Goal: Task Accomplishment & Management: Complete application form

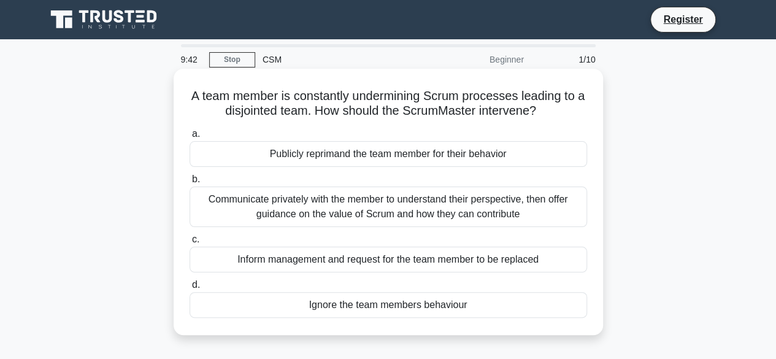
click at [399, 106] on h5 "A team member is constantly undermining Scrum processes leading to a disjointed…" at bounding box center [388, 103] width 400 height 31
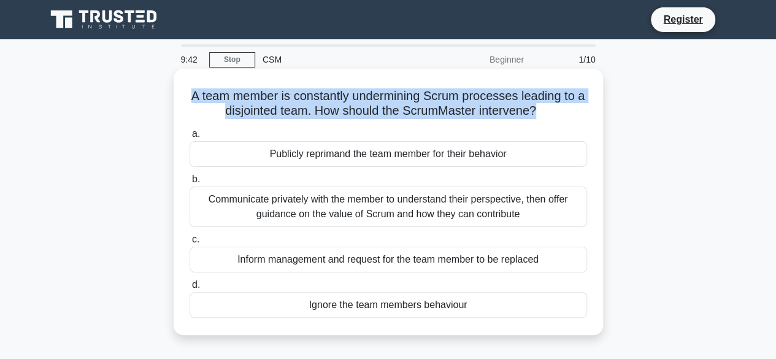
click at [399, 106] on h5 "A team member is constantly undermining Scrum processes leading to a disjointed…" at bounding box center [388, 103] width 400 height 31
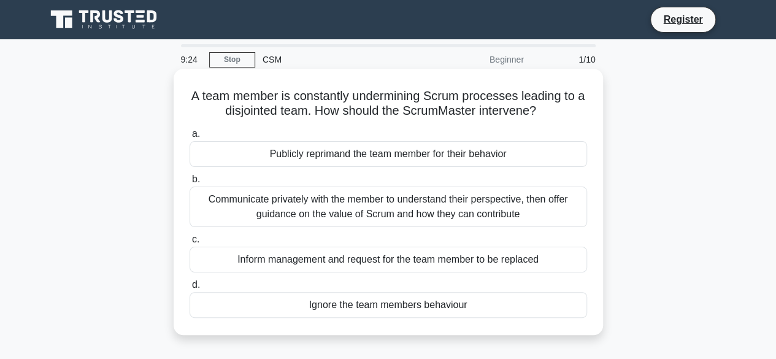
click at [303, 209] on div "Communicate privately with the member to understand their perspective, then off…" at bounding box center [389, 207] width 398 height 41
click at [190, 184] on input "b. Communicate privately with the member to understand their perspective, then …" at bounding box center [190, 180] width 0 height 8
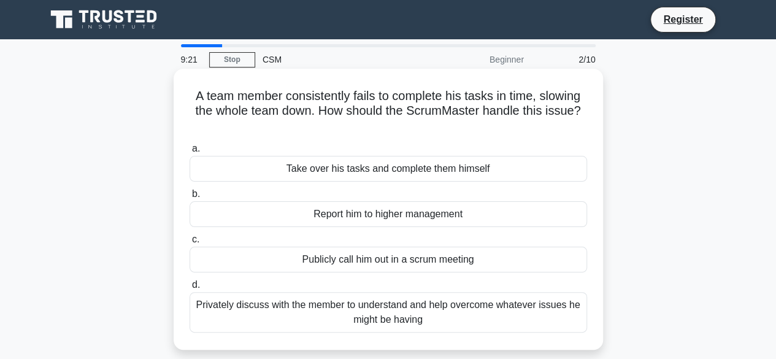
click at [324, 105] on h5 "A team member consistently fails to complete his tasks in time, slowing the who…" at bounding box center [388, 110] width 400 height 45
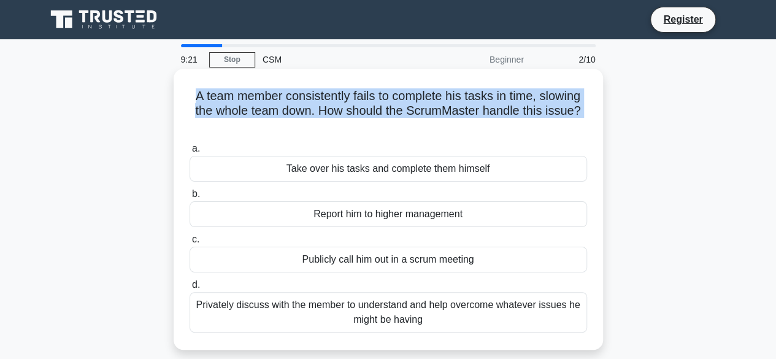
click at [324, 105] on h5 "A team member consistently fails to complete his tasks in time, slowing the who…" at bounding box center [388, 110] width 400 height 45
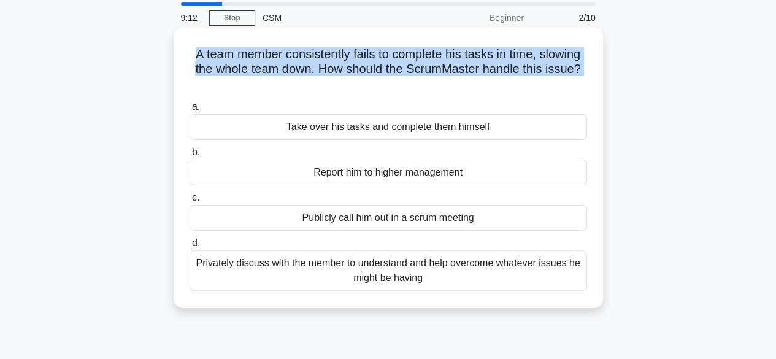
scroll to position [61, 0]
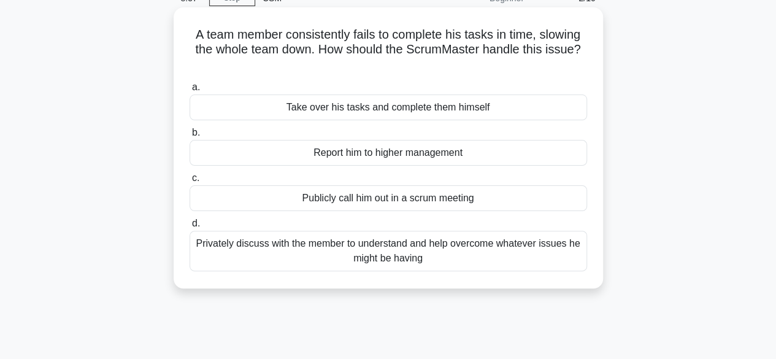
click at [343, 261] on div "Privately discuss with the member to understand and help overcome whatever issu…" at bounding box center [389, 251] width 398 height 41
click at [190, 228] on input "d. Privately discuss with the member to understand and help overcome whatever i…" at bounding box center [190, 224] width 0 height 8
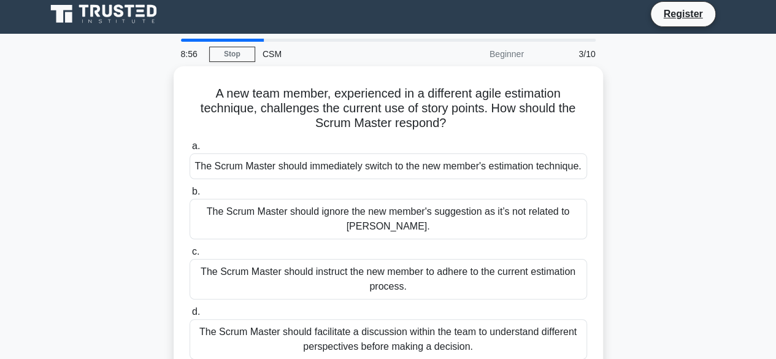
scroll to position [0, 0]
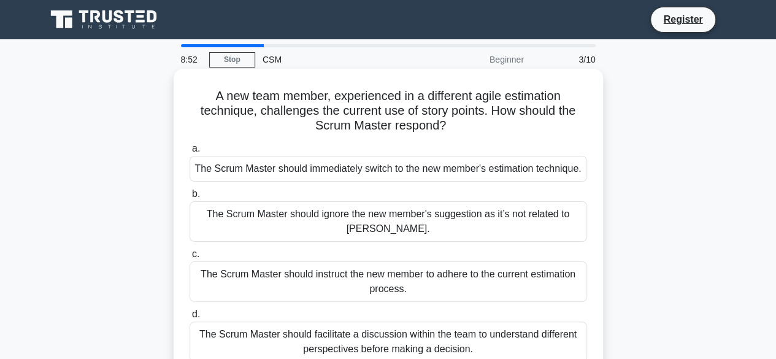
click at [352, 123] on h5 "A new team member, experienced in a different agile estimation technique, chall…" at bounding box center [388, 110] width 400 height 45
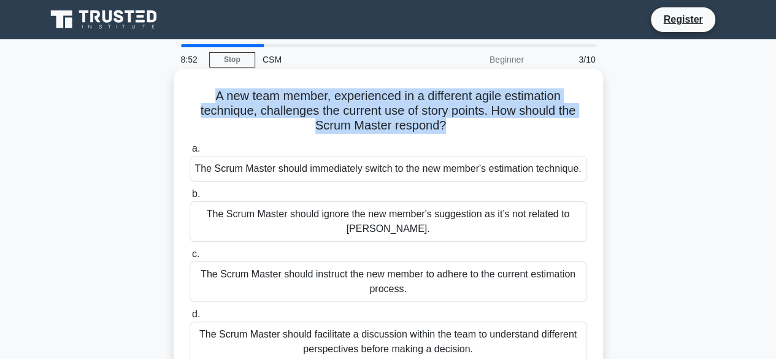
click at [352, 123] on h5 "A new team member, experienced in a different agile estimation technique, chall…" at bounding box center [388, 110] width 400 height 45
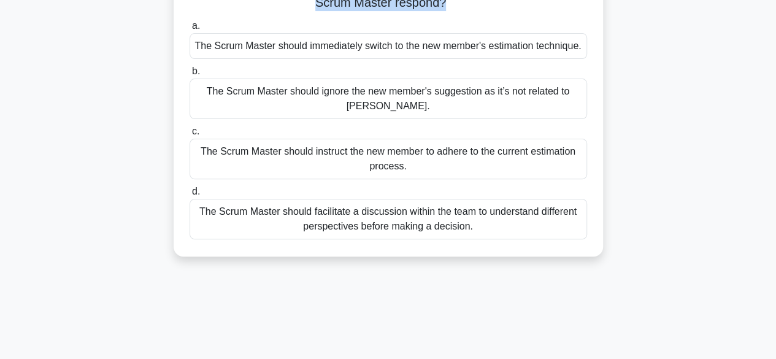
scroll to position [61, 0]
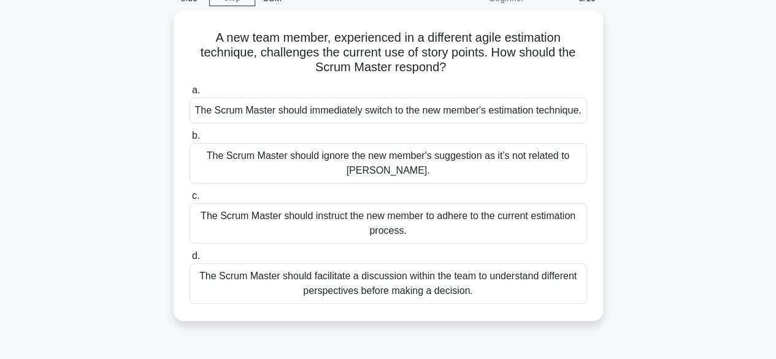
click at [91, 169] on div "A new team member, experienced in a different agile estimation technique, chall…" at bounding box center [389, 172] width 700 height 325
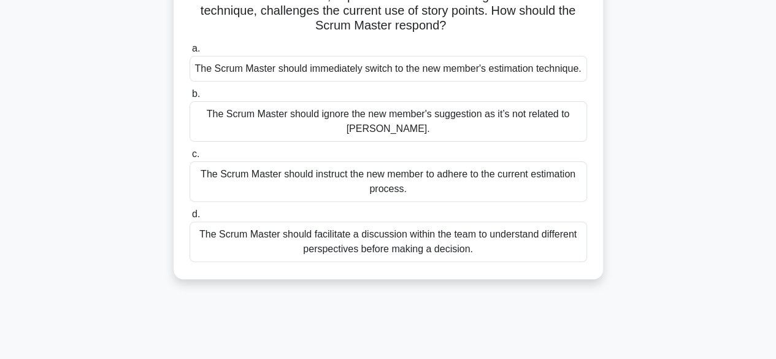
scroll to position [123, 0]
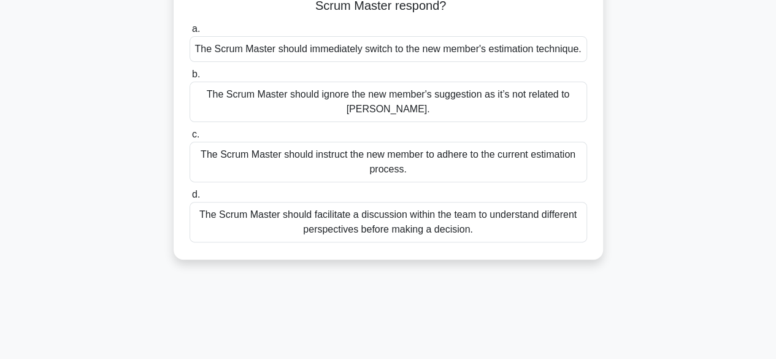
drag, startPoint x: 406, startPoint y: 174, endPoint x: 82, endPoint y: 147, distance: 325.8
click at [88, 148] on div "A new team member, experienced in a different agile estimation technique, chall…" at bounding box center [389, 111] width 700 height 325
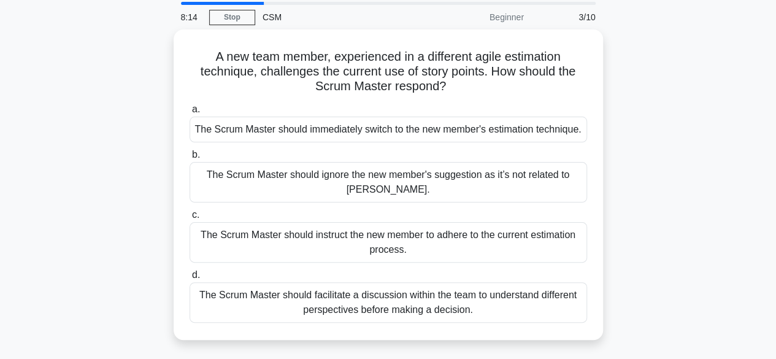
scroll to position [61, 0]
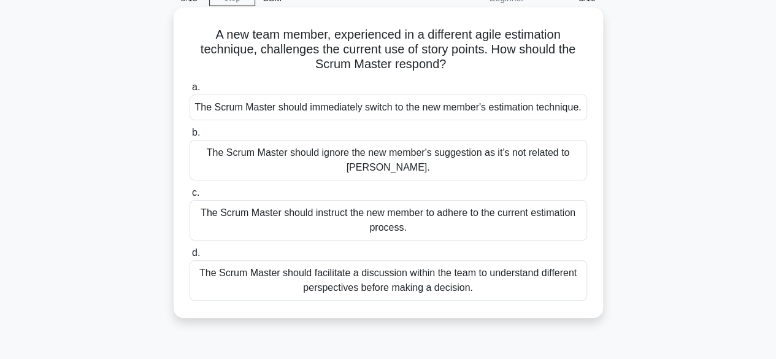
click at [388, 290] on div "The Scrum Master should facilitate a discussion within the team to understand d…" at bounding box center [389, 280] width 398 height 41
click at [190, 257] on input "d. The Scrum Master should facilitate a discussion within the team to understan…" at bounding box center [190, 253] width 0 height 8
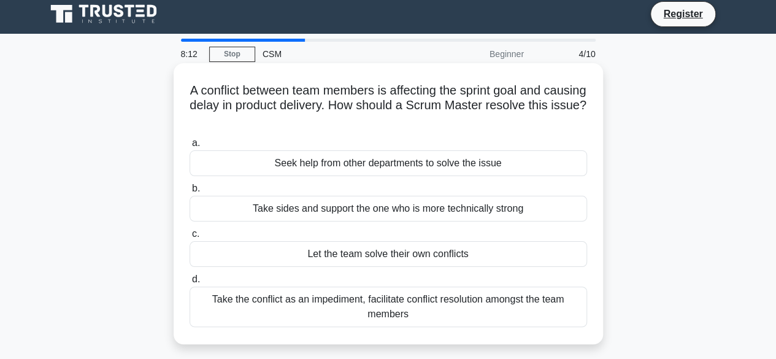
scroll to position [0, 0]
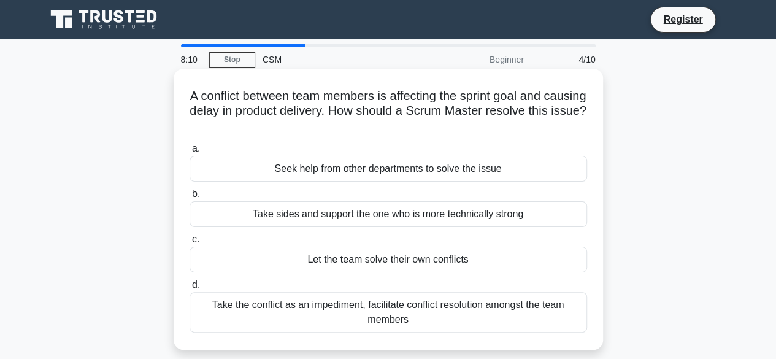
click at [321, 106] on h5 "A conflict between team members is affecting the sprint goal and causing delay …" at bounding box center [388, 110] width 400 height 45
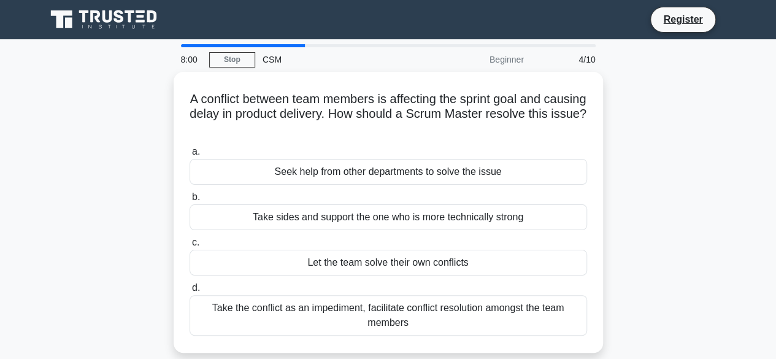
click at [683, 201] on div "A conflict between team members is affecting the sprint goal and causing delay …" at bounding box center [389, 220] width 700 height 296
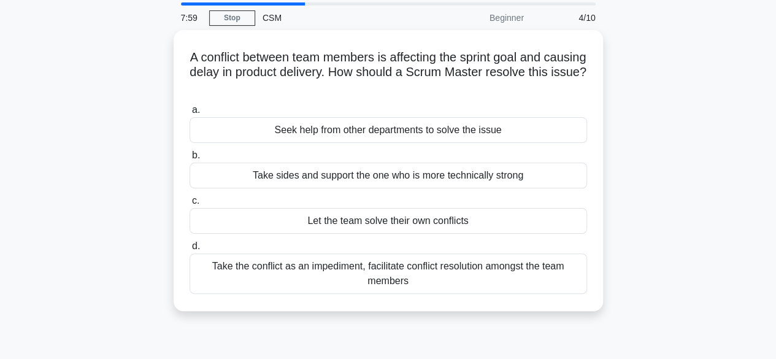
scroll to position [61, 0]
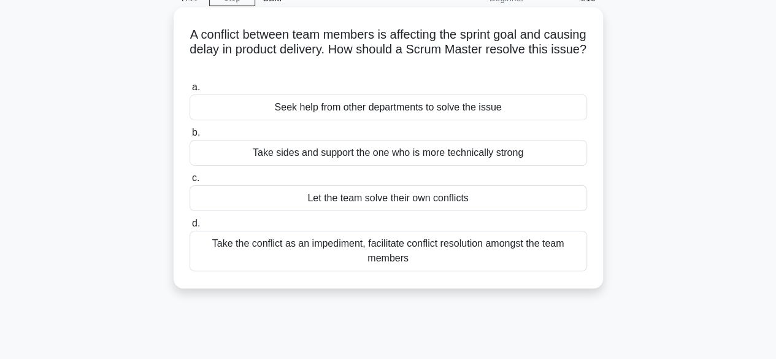
drag, startPoint x: 415, startPoint y: 268, endPoint x: 203, endPoint y: 242, distance: 213.4
click at [203, 242] on div "Take the conflict as an impediment, facilitate conflict resolution amongst the …" at bounding box center [389, 251] width 398 height 41
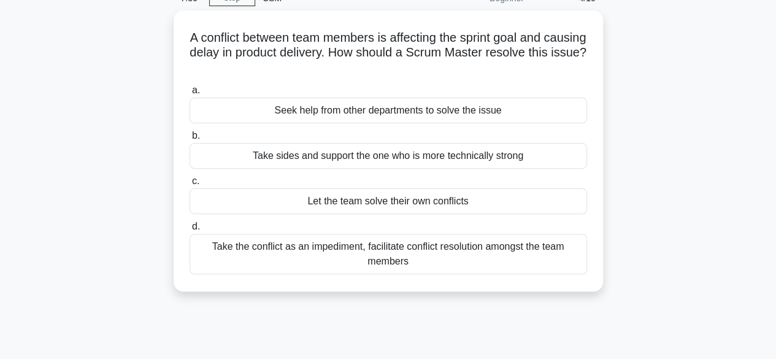
click at [425, 325] on div "7:36 Stop CSM Beginner 4/10 A conflict between team members is affecting the sp…" at bounding box center [389, 290] width 700 height 614
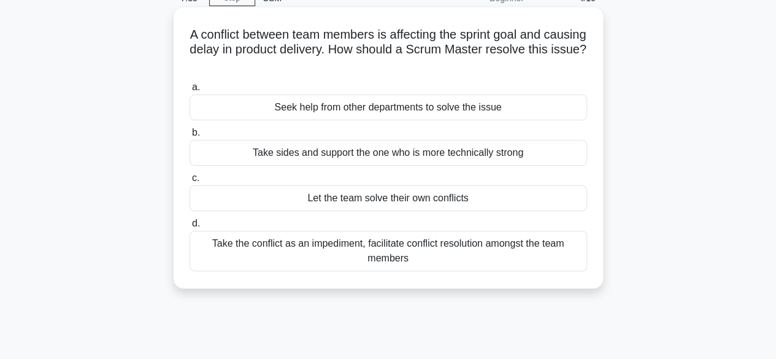
click at [392, 255] on div "Take the conflict as an impediment, facilitate conflict resolution amongst the …" at bounding box center [389, 251] width 398 height 41
click at [190, 228] on input "d. Take the conflict as an impediment, facilitate conflict resolution amongst t…" at bounding box center [190, 224] width 0 height 8
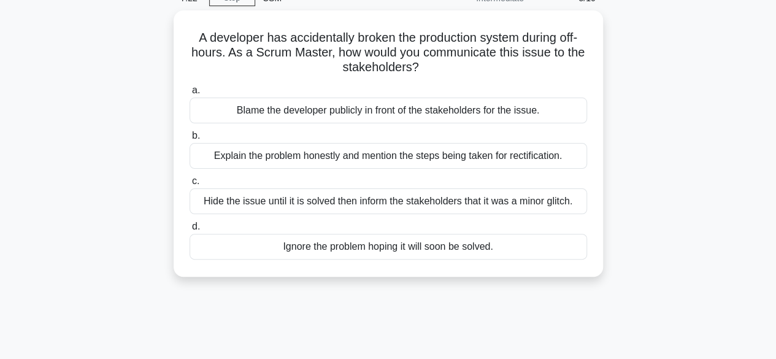
drag, startPoint x: 193, startPoint y: 35, endPoint x: 565, endPoint y: 277, distance: 443.7
click at [507, 284] on div "A developer has accidentally broken the production system during off-hours. As …" at bounding box center [389, 150] width 700 height 281
click at [738, 286] on main "7:17 Stop CSM Intermediate 5/10 A developer has accidentally broken the product…" at bounding box center [388, 290] width 776 height 624
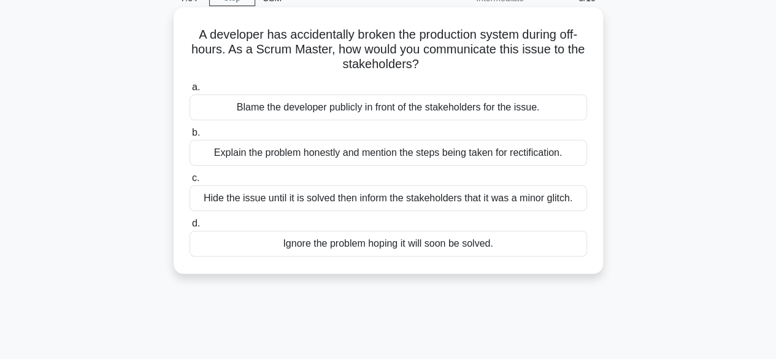
click at [338, 155] on div "Explain the problem honestly and mention the steps being taken for rectificatio…" at bounding box center [389, 153] width 398 height 26
click at [190, 137] on input "b. Explain the problem honestly and mention the steps being taken for rectifica…" at bounding box center [190, 133] width 0 height 8
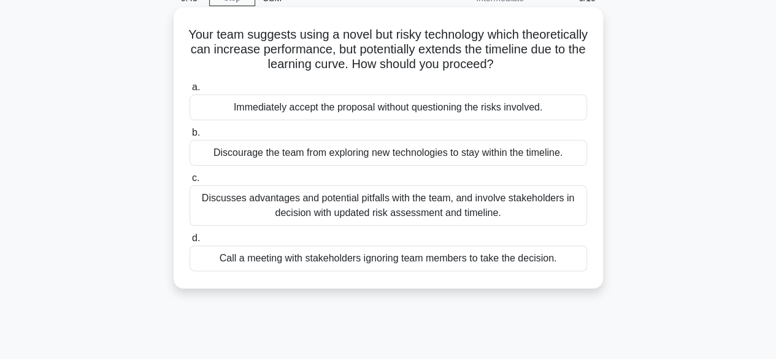
click at [382, 52] on h5 "Your team suggests using a novel but risky technology which theoretically can i…" at bounding box center [388, 49] width 400 height 45
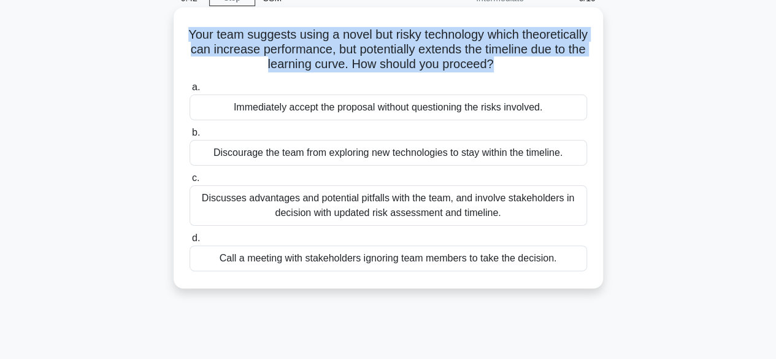
click at [382, 52] on h5 "Your team suggests using a novel but risky technology which theoretically can i…" at bounding box center [388, 49] width 400 height 45
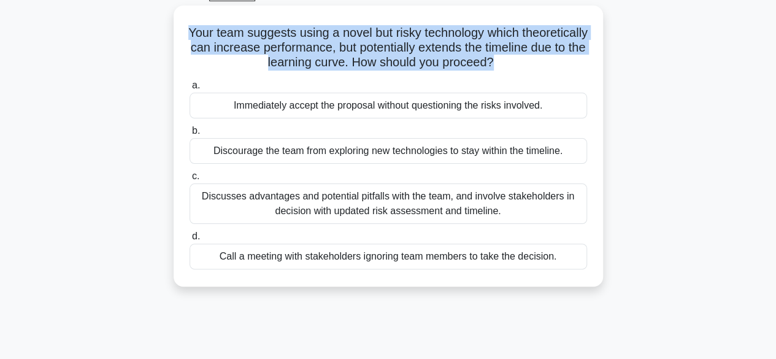
scroll to position [123, 0]
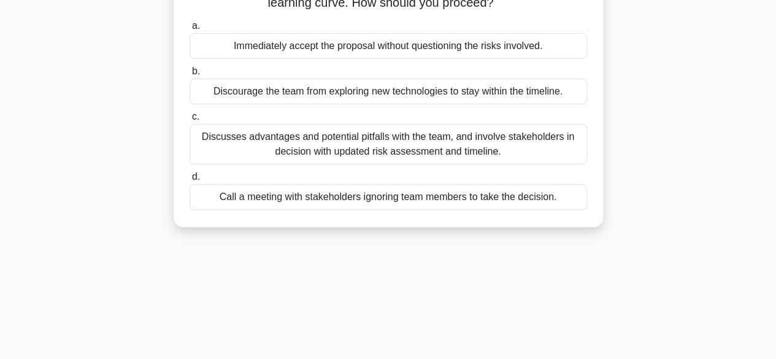
click at [418, 137] on div "Discusses advantages and potential pitfalls with the team, and involve stakehol…" at bounding box center [389, 144] width 398 height 41
click at [190, 121] on input "c. Discusses advantages and potential pitfalls with the team, and involve stake…" at bounding box center [190, 117] width 0 height 8
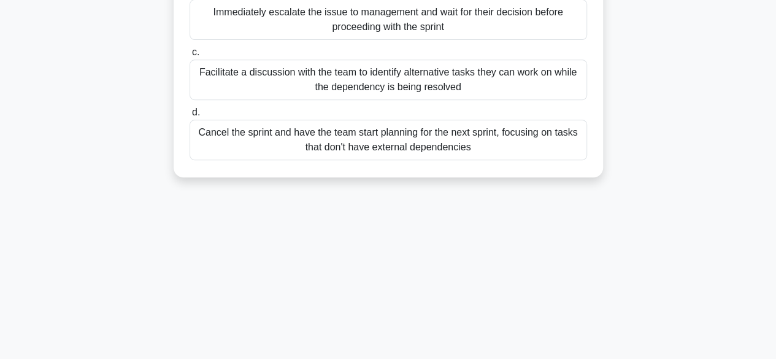
scroll to position [304, 0]
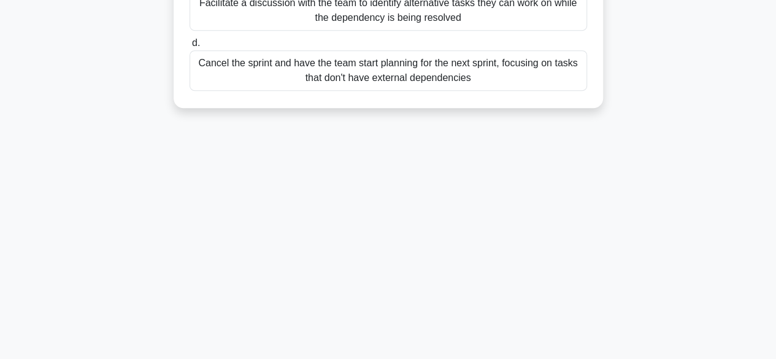
drag, startPoint x: 192, startPoint y: 34, endPoint x: 470, endPoint y: 373, distance: 438.3
click at [470, 358] on html "Register 5:33 Stop CSM" at bounding box center [388, 27] width 776 height 663
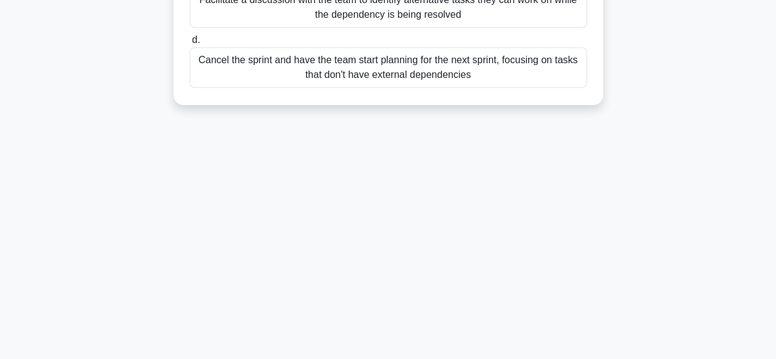
copy div "During a sprint, the development team discovers that they are blocked due to a …"
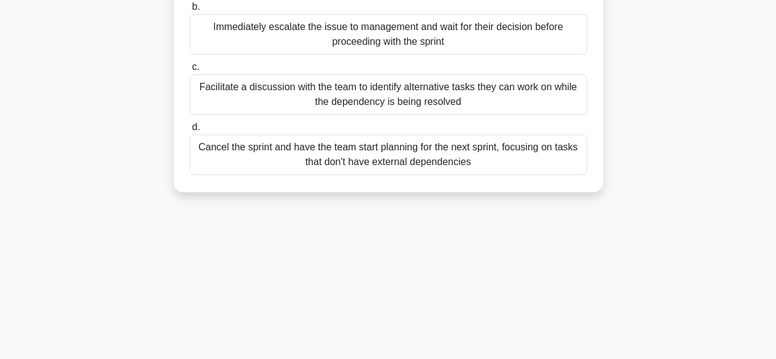
scroll to position [181, 0]
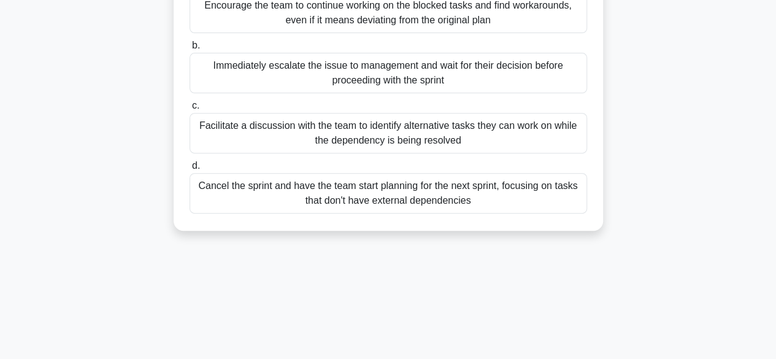
click at [382, 287] on div "5:21 Stop CSM Intermediate 7/10 During a sprint, the development team discovers…" at bounding box center [389, 170] width 700 height 614
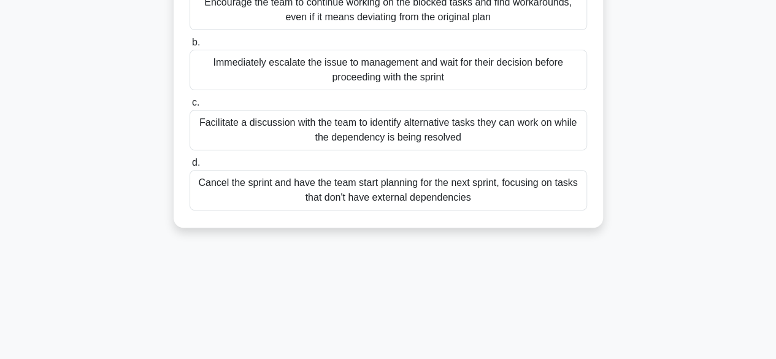
click at [399, 125] on div "Facilitate a discussion with the team to identify alternative tasks they can wo…" at bounding box center [389, 130] width 398 height 41
click at [190, 107] on input "c. Facilitate a discussion with the team to identify alternative tasks they can…" at bounding box center [190, 103] width 0 height 8
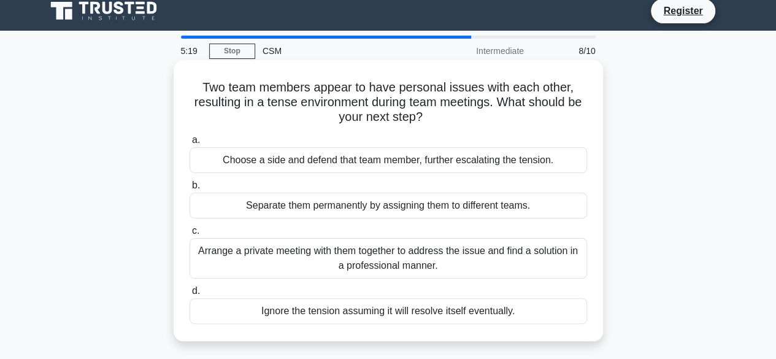
scroll to position [0, 0]
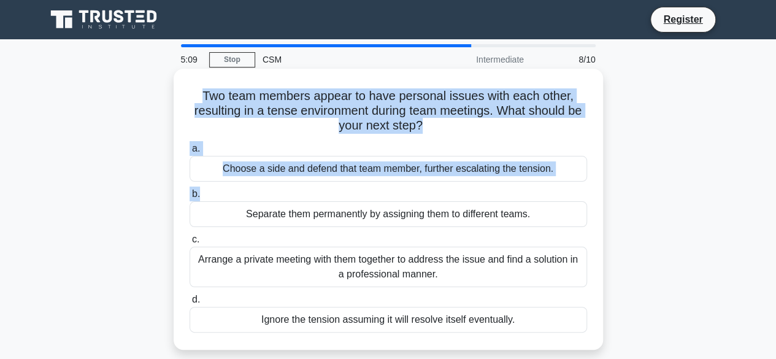
drag, startPoint x: 199, startPoint y: 93, endPoint x: 318, endPoint y: 202, distance: 161.2
click at [312, 191] on div "Two team members appear to have personal issues with each other, resulting in a…" at bounding box center [389, 209] width 420 height 271
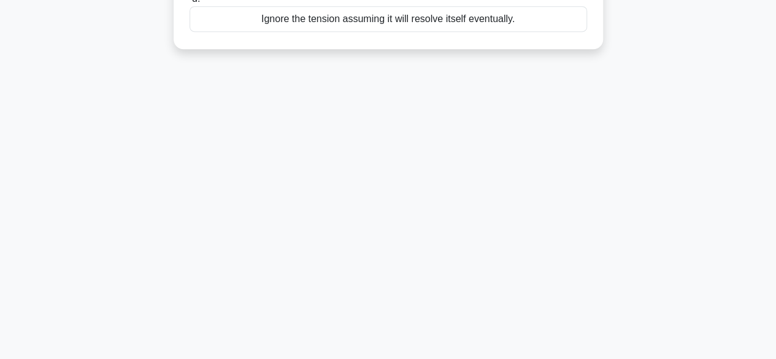
drag, startPoint x: 339, startPoint y: 228, endPoint x: 581, endPoint y: 343, distance: 267.7
click at [581, 345] on div "5:07 Stop CSM Intermediate 8/10 Two team members appear to have personal issues…" at bounding box center [389, 47] width 700 height 614
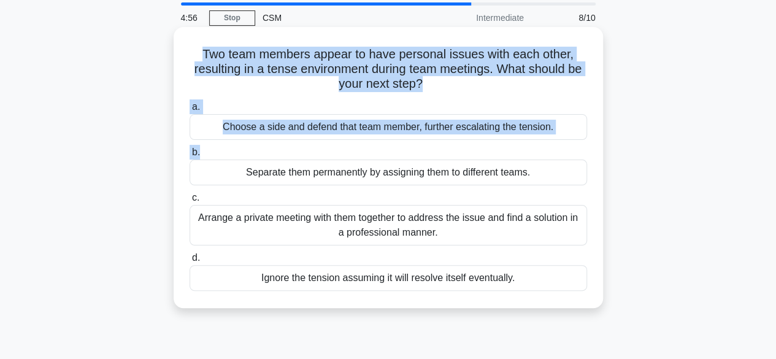
scroll to position [61, 0]
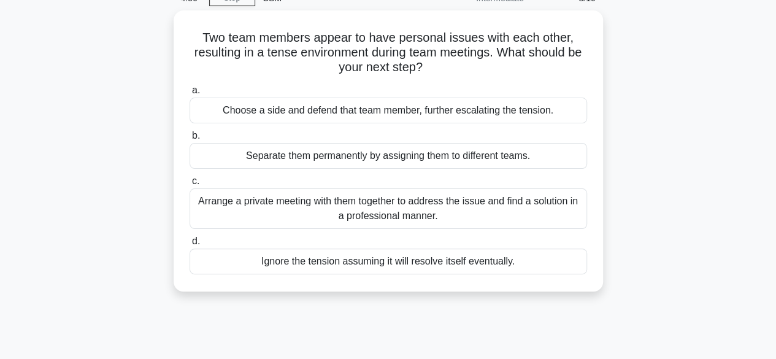
click at [85, 163] on div "Two team members appear to have personal issues with each other, resulting in a…" at bounding box center [389, 158] width 700 height 296
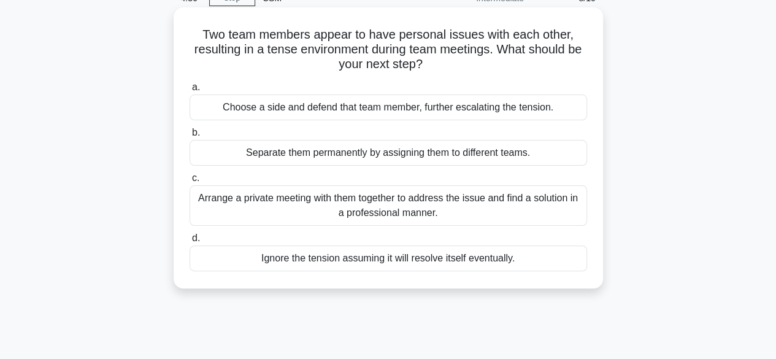
click at [438, 206] on div "Arrange a private meeting with them together to address the issue and find a so…" at bounding box center [389, 205] width 398 height 41
click at [190, 182] on input "c. Arrange a private meeting with them together to address the issue and find a…" at bounding box center [190, 178] width 0 height 8
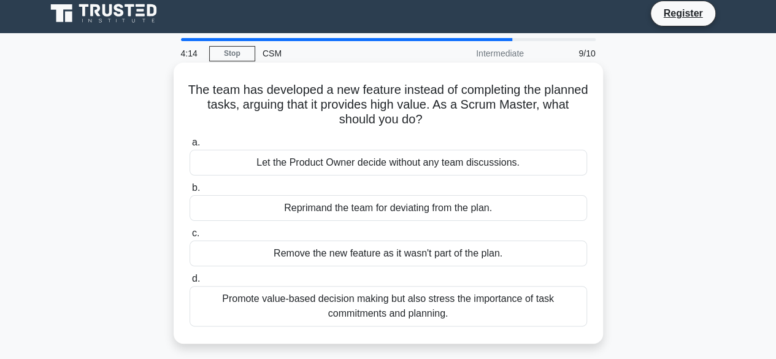
scroll to position [0, 0]
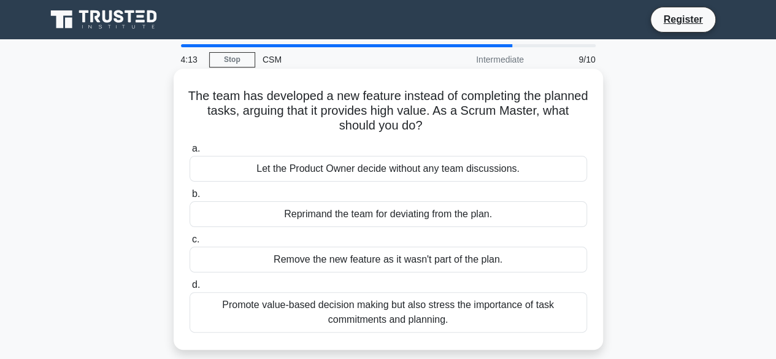
click at [288, 110] on h5 "The team has developed a new feature instead of completing the planned tasks, a…" at bounding box center [388, 110] width 400 height 45
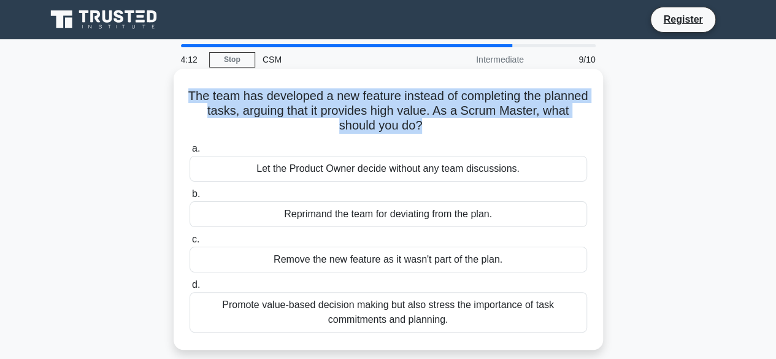
click at [288, 110] on h5 "The team has developed a new feature instead of completing the planned tasks, a…" at bounding box center [388, 110] width 400 height 45
click at [288, 112] on h5 "The team has developed a new feature instead of completing the planned tasks, a…" at bounding box center [388, 110] width 400 height 45
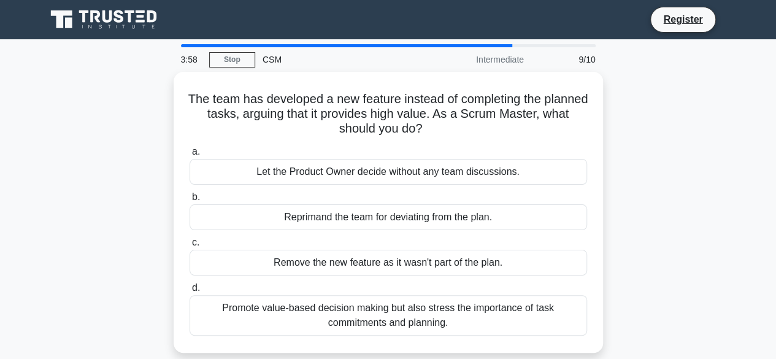
click at [703, 223] on div "The team has developed a new feature instead of completing the planned tasks, a…" at bounding box center [389, 220] width 700 height 296
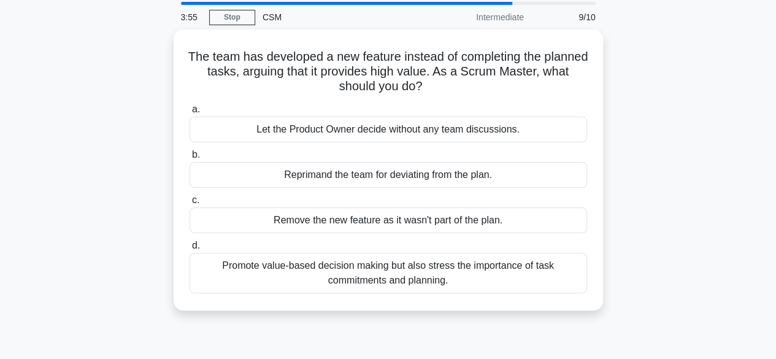
scroll to position [61, 0]
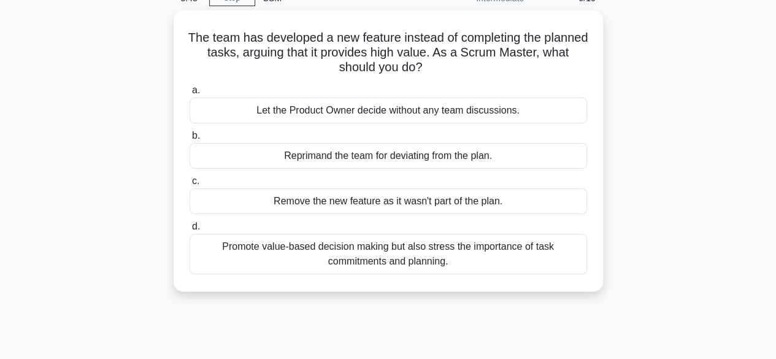
drag, startPoint x: 208, startPoint y: 33, endPoint x: 486, endPoint y: 321, distance: 399.8
click at [486, 321] on div "3:43 Stop CSM Intermediate 9/10 The team has developed a new feature instead of…" at bounding box center [389, 290] width 700 height 614
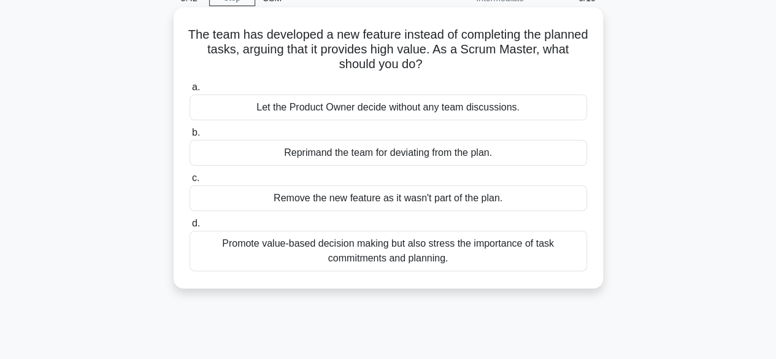
copy div "The team has developed a new feature instead of completing the planned tasks, a…"
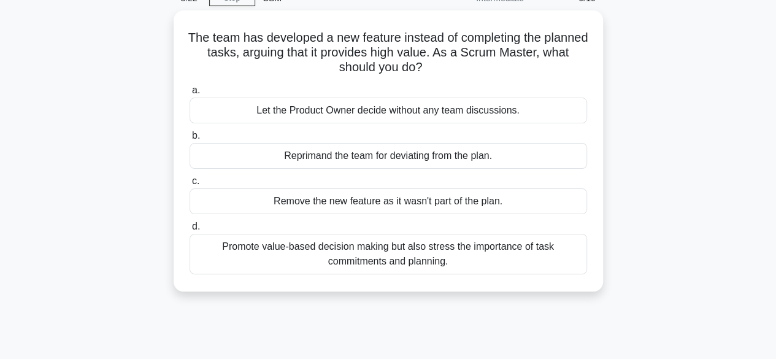
click at [732, 164] on div "The team has developed a new feature instead of completing the planned tasks, a…" at bounding box center [389, 158] width 700 height 296
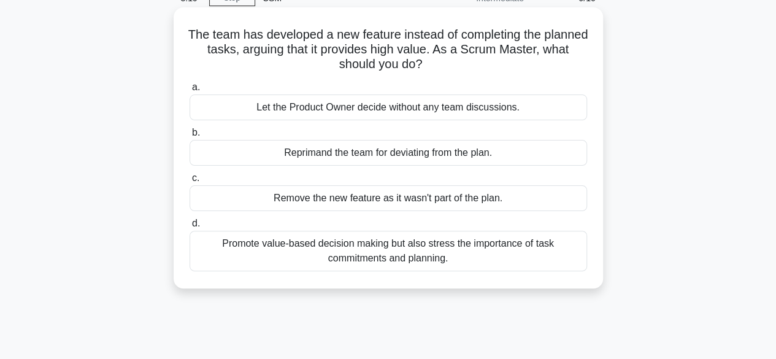
drag, startPoint x: 365, startPoint y: 109, endPoint x: 514, endPoint y: 133, distance: 151.8
click at [515, 134] on div "a. Let the Product Owner decide without any team discussions. b. Reprimand the …" at bounding box center [388, 175] width 412 height 196
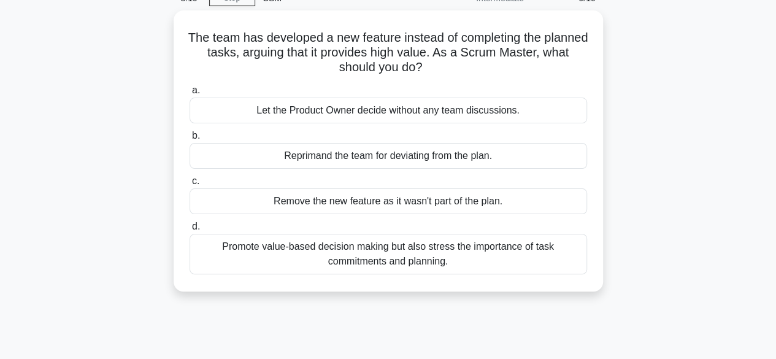
click at [702, 140] on div "The team has developed a new feature instead of completing the planned tasks, a…" at bounding box center [389, 158] width 700 height 296
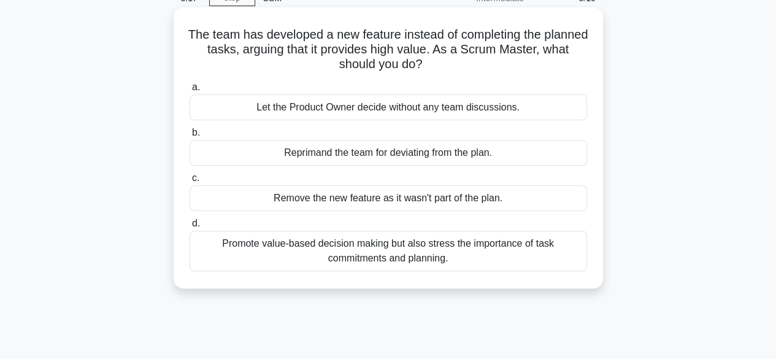
drag, startPoint x: 535, startPoint y: 114, endPoint x: 236, endPoint y: 104, distance: 299.1
click at [228, 107] on div "Let the Product Owner decide without any team discussions." at bounding box center [389, 108] width 398 height 26
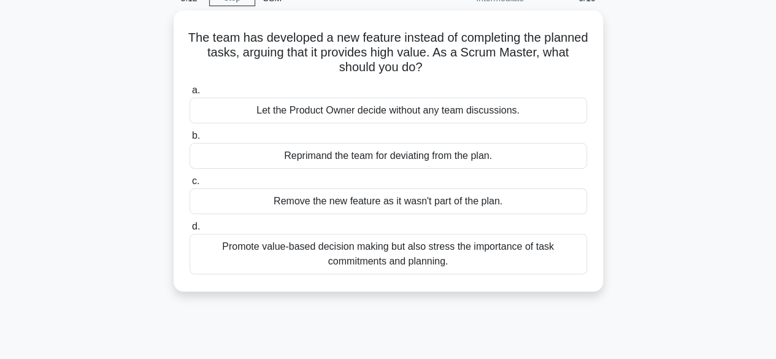
click at [734, 187] on div "The team has developed a new feature instead of completing the planned tasks, a…" at bounding box center [389, 158] width 700 height 296
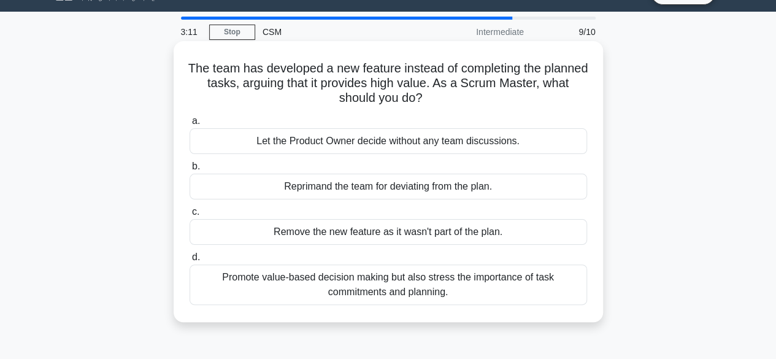
scroll to position [0, 0]
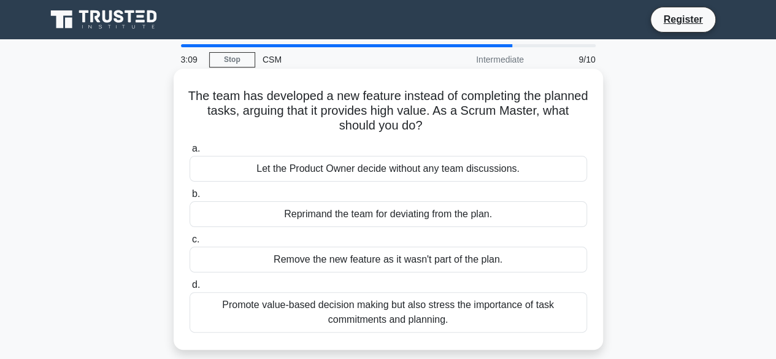
click at [365, 174] on div "Let the Product Owner decide without any team discussions." at bounding box center [389, 169] width 398 height 26
click at [190, 153] on input "a. Let the Product Owner decide without any team discussions." at bounding box center [190, 149] width 0 height 8
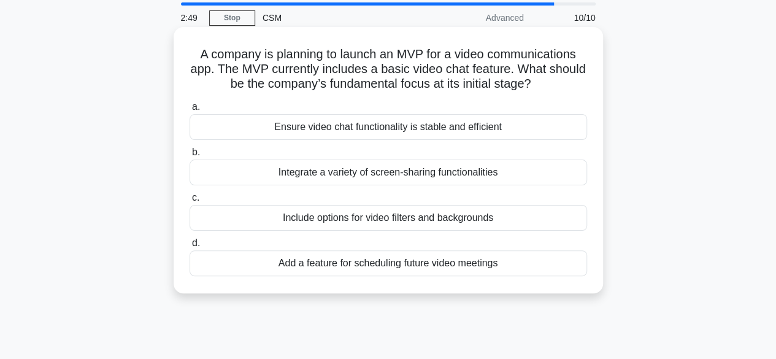
scroll to position [61, 0]
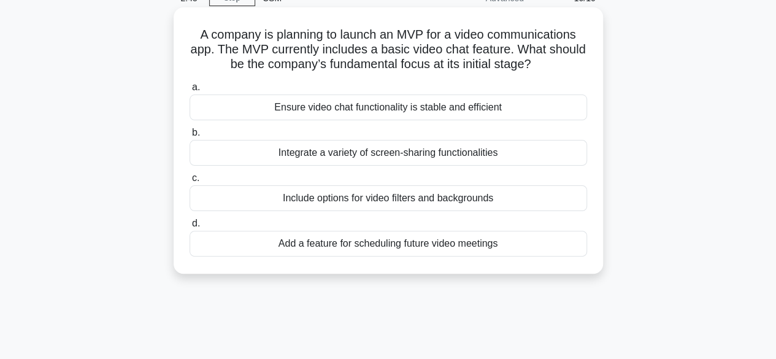
drag, startPoint x: 195, startPoint y: 39, endPoint x: 562, endPoint y: 248, distance: 423.1
click at [578, 276] on div "A company is planning to launch an MVP for a video communications app. The MVP …" at bounding box center [389, 150] width 700 height 281
copy div "A company is planning to launch an MVP for a video communications app. The MVP …"
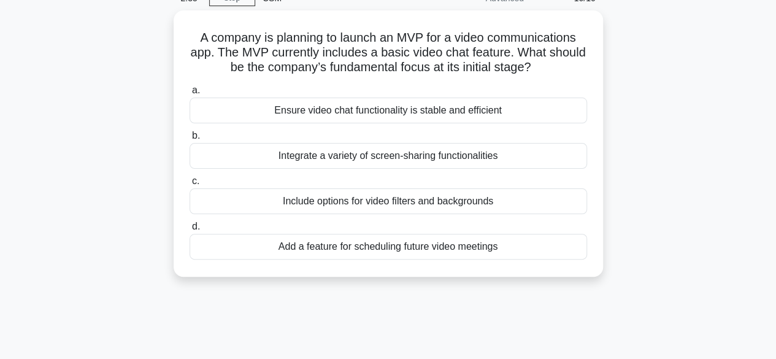
click at [29, 246] on main "2:35 Stop CSM Advanced 10/10 A company is planning to launch an MVP for a video…" at bounding box center [388, 290] width 776 height 624
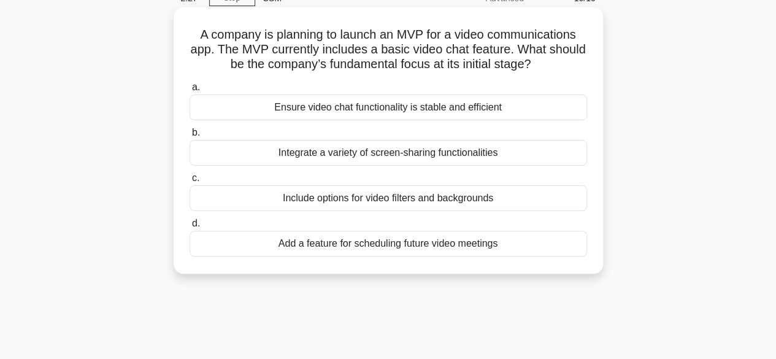
click at [426, 107] on div "Ensure video chat functionality is stable and efficient" at bounding box center [389, 108] width 398 height 26
click at [190, 91] on input "a. Ensure video chat functionality is stable and efficient" at bounding box center [190, 87] width 0 height 8
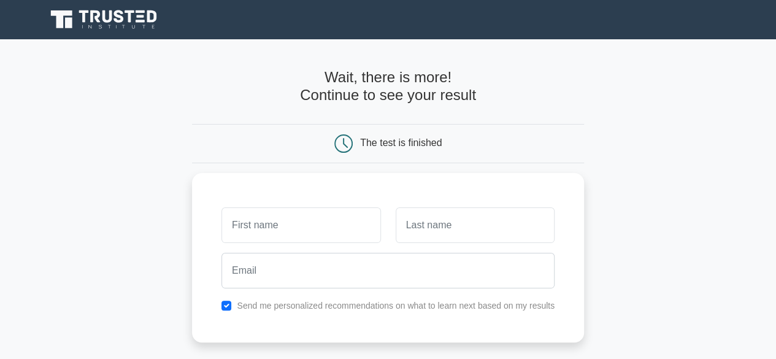
scroll to position [61, 0]
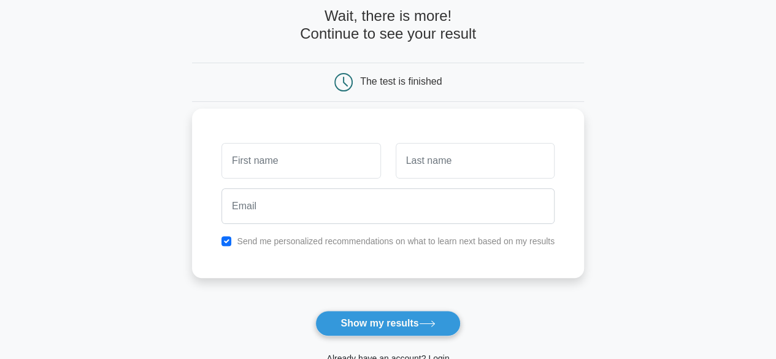
click at [334, 148] on input "text" at bounding box center [301, 161] width 159 height 36
type input "ة"
type input "[PERSON_NAME]"
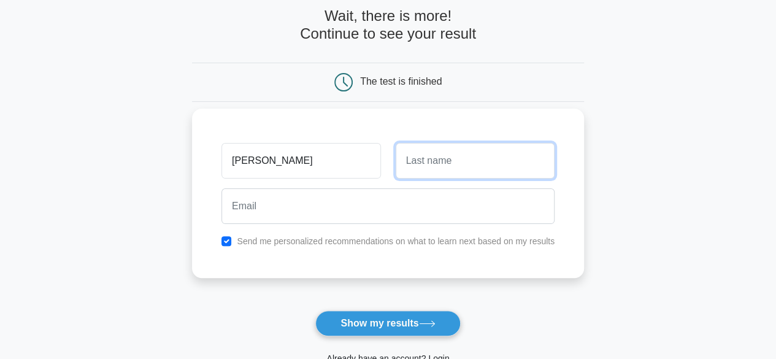
click at [517, 171] on input "text" at bounding box center [475, 161] width 159 height 36
type input "Demasy"
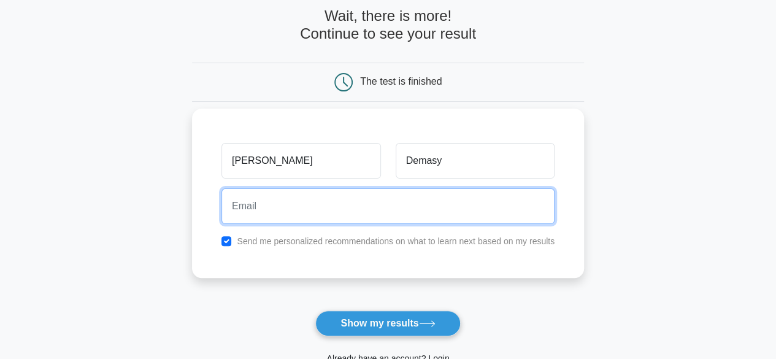
click at [384, 203] on input "email" at bounding box center [388, 206] width 333 height 36
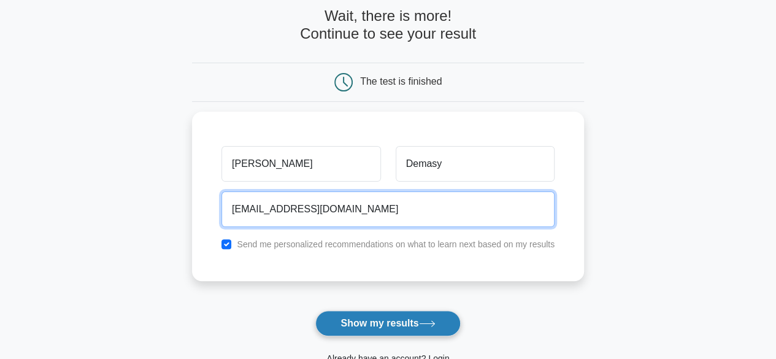
type input "[EMAIL_ADDRESS][DOMAIN_NAME]"
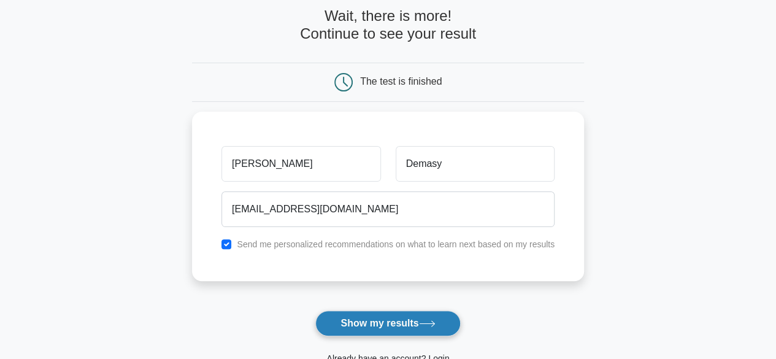
click at [429, 328] on button "Show my results" at bounding box center [387, 324] width 145 height 26
